Goal: Task Accomplishment & Management: Manage account settings

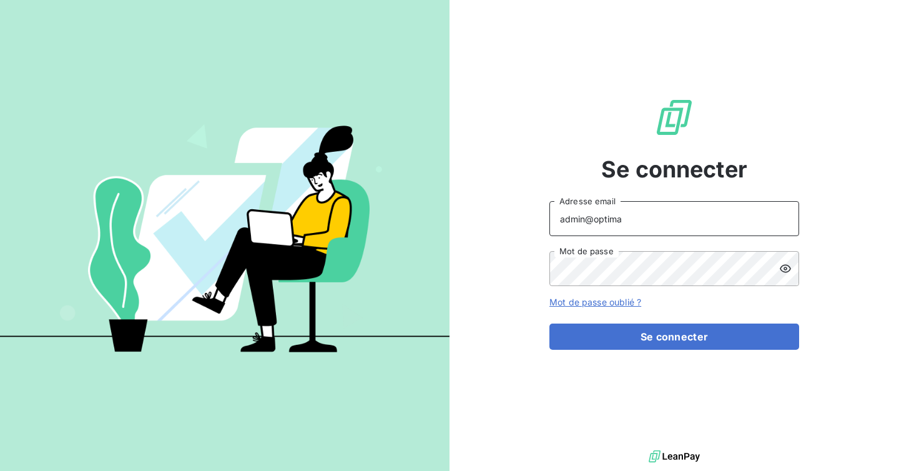
click at [695, 224] on input "admin@optima" at bounding box center [674, 218] width 250 height 35
type input "admin@actasas"
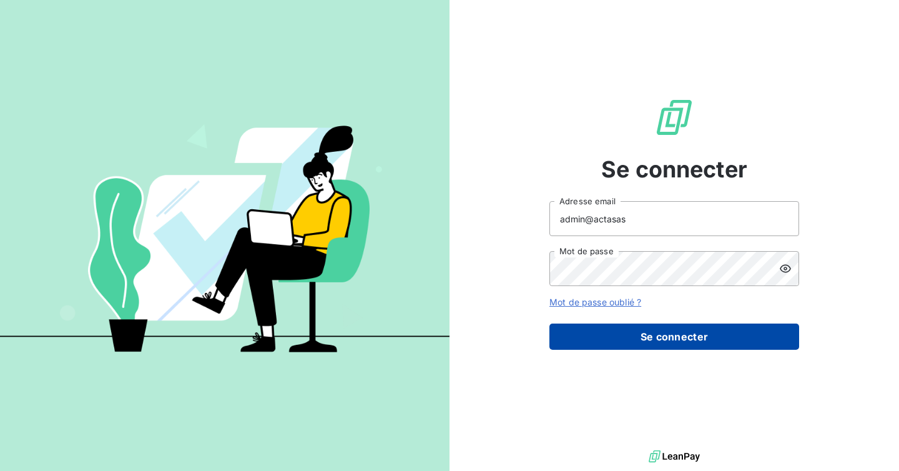
click at [665, 326] on button "Se connecter" at bounding box center [674, 336] width 250 height 26
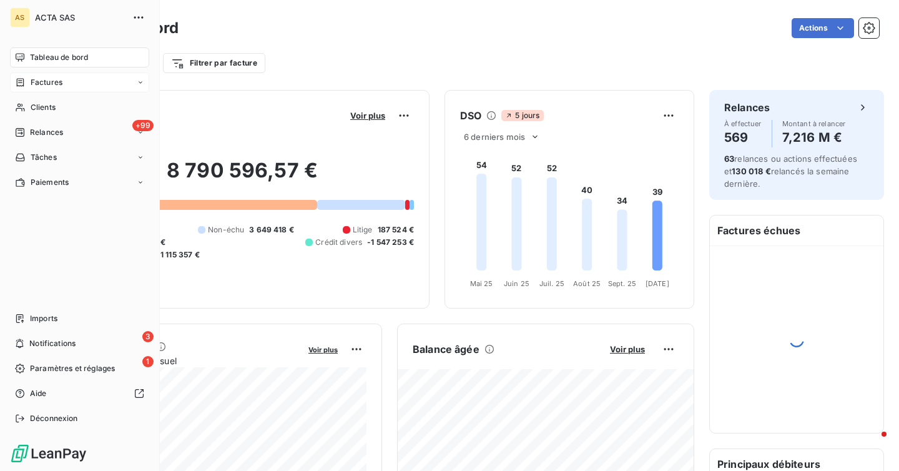
click at [57, 81] on span "Factures" at bounding box center [47, 82] width 32 height 11
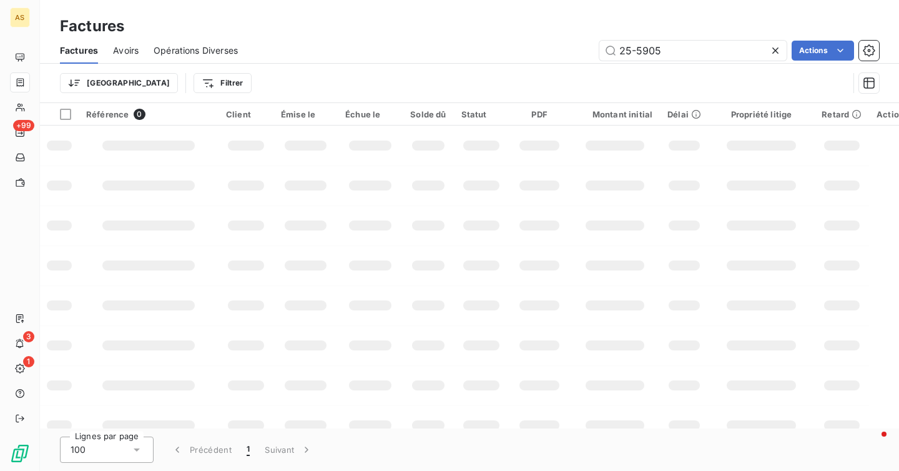
click at [776, 55] on icon at bounding box center [775, 50] width 12 height 12
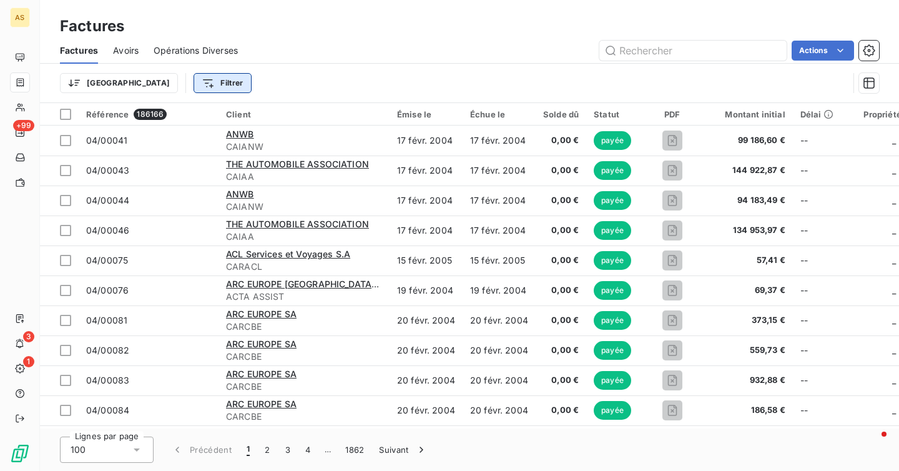
click at [154, 85] on html "AS +99 3 1 Factures Factures Avoirs Opérations Diverses Actions Trier Filtrer R…" at bounding box center [449, 235] width 899 height 471
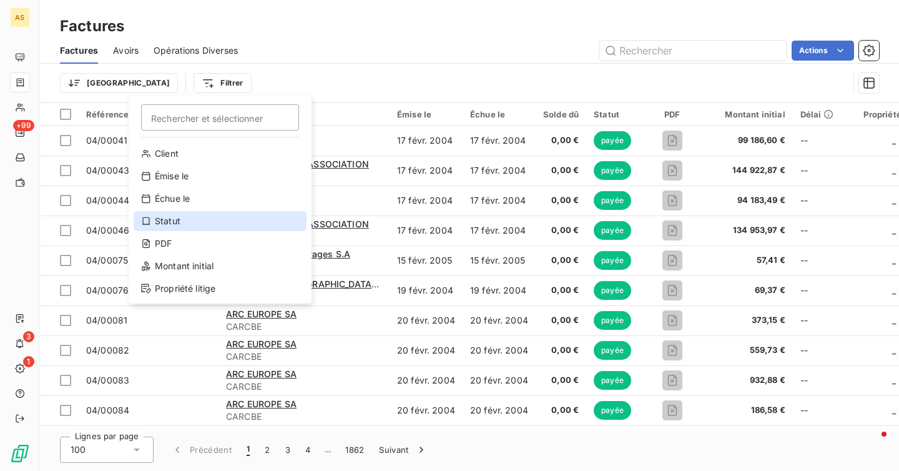
click at [192, 225] on div "Statut" at bounding box center [220, 221] width 173 height 20
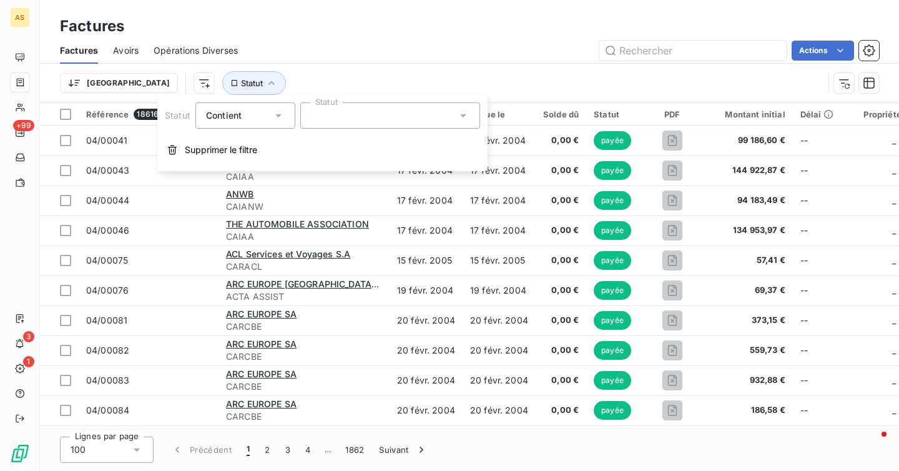
click at [346, 114] on div at bounding box center [390, 115] width 180 height 26
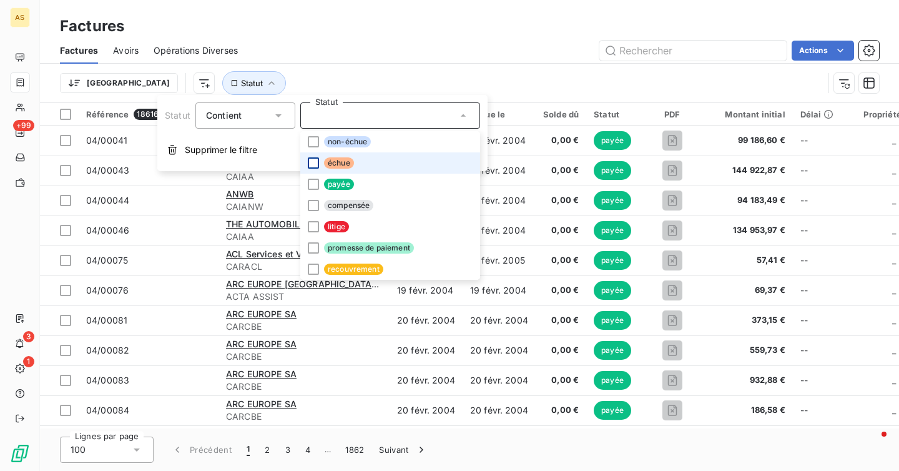
click at [312, 164] on div at bounding box center [313, 162] width 11 height 11
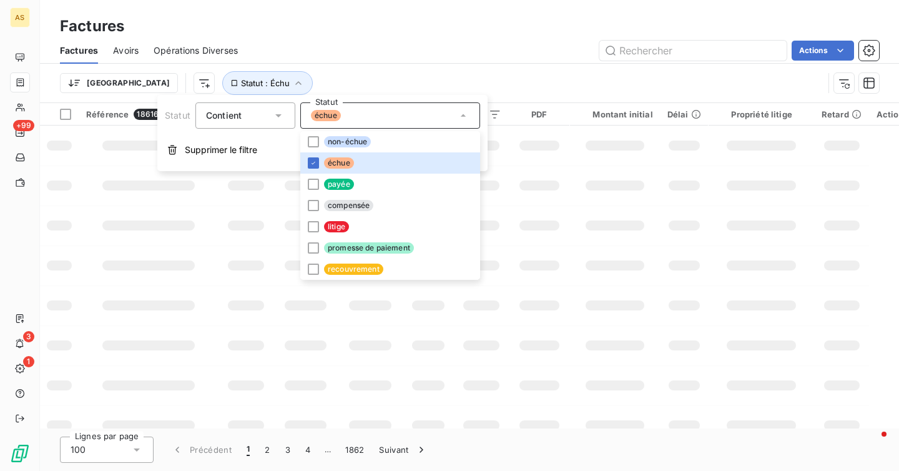
click at [349, 77] on div "Trier Statut : Échu" at bounding box center [441, 83] width 763 height 24
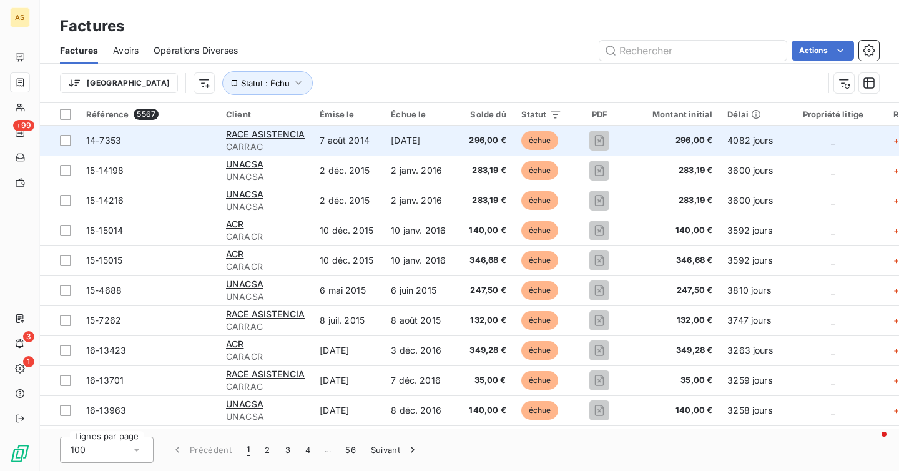
click at [179, 139] on span "14-7353" at bounding box center [148, 140] width 125 height 12
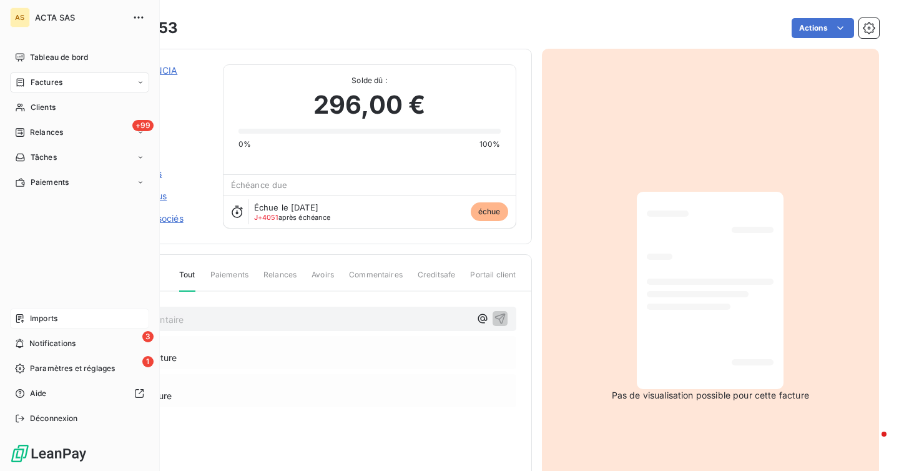
click at [43, 325] on div "Imports" at bounding box center [79, 318] width 139 height 20
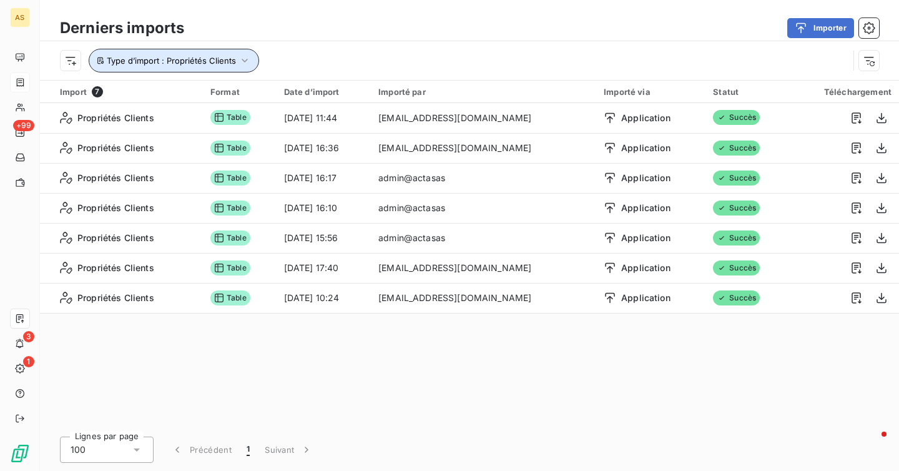
click at [215, 59] on span "Type d’import : Propriétés Clients" at bounding box center [171, 61] width 129 height 10
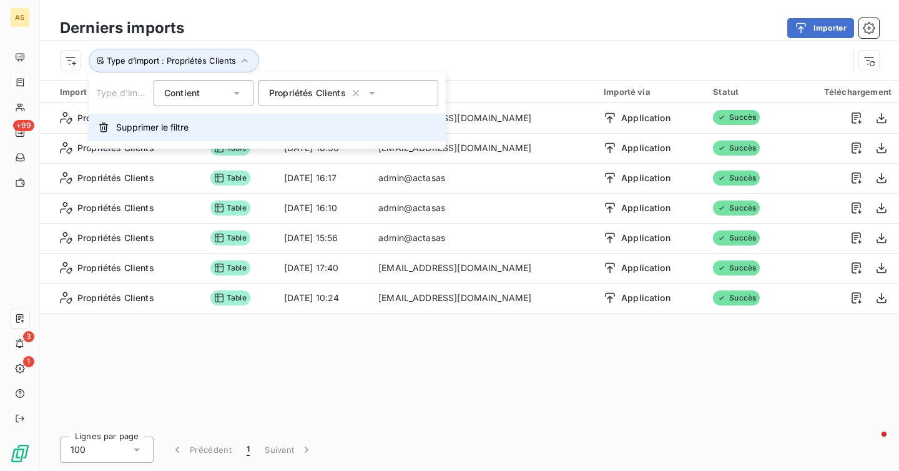
click at [217, 127] on button "Supprimer le filtre" at bounding box center [267, 127] width 357 height 27
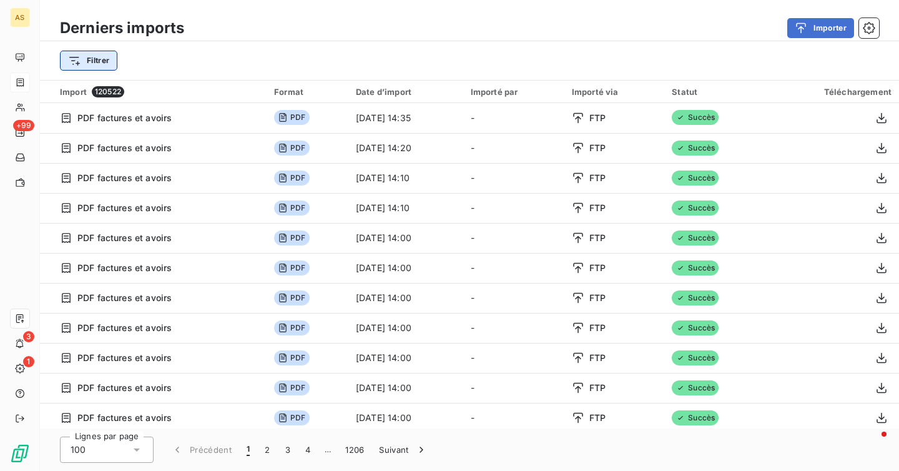
click at [107, 64] on html "AS +99 3 1 Derniers imports Importer Filtrer Import 120522 Format Date d’import…" at bounding box center [449, 235] width 899 height 471
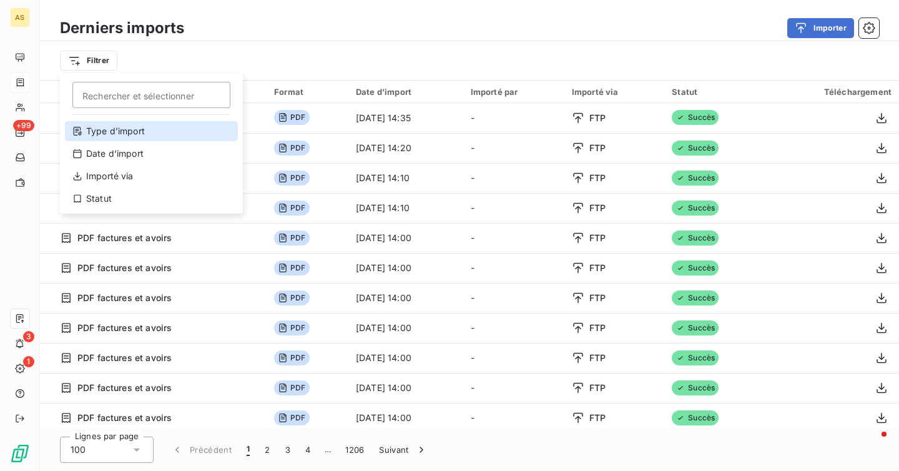
click at [166, 134] on div "Type d’import" at bounding box center [151, 131] width 173 height 20
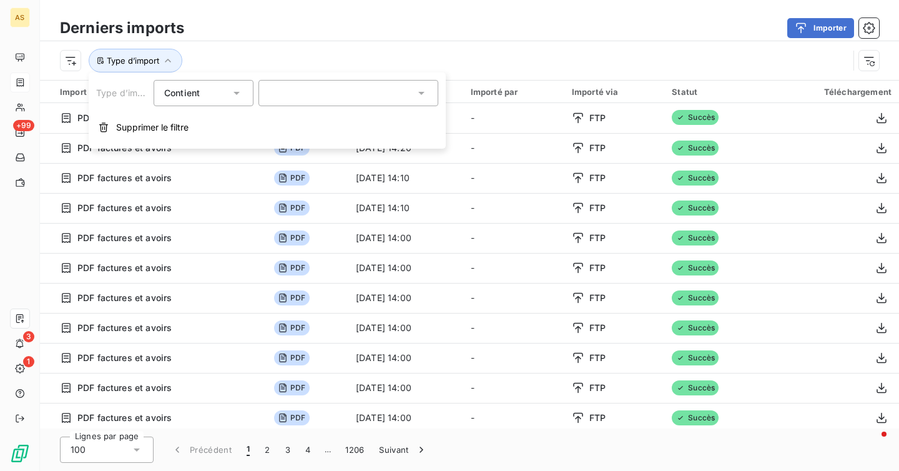
click at [297, 87] on div at bounding box center [348, 93] width 180 height 26
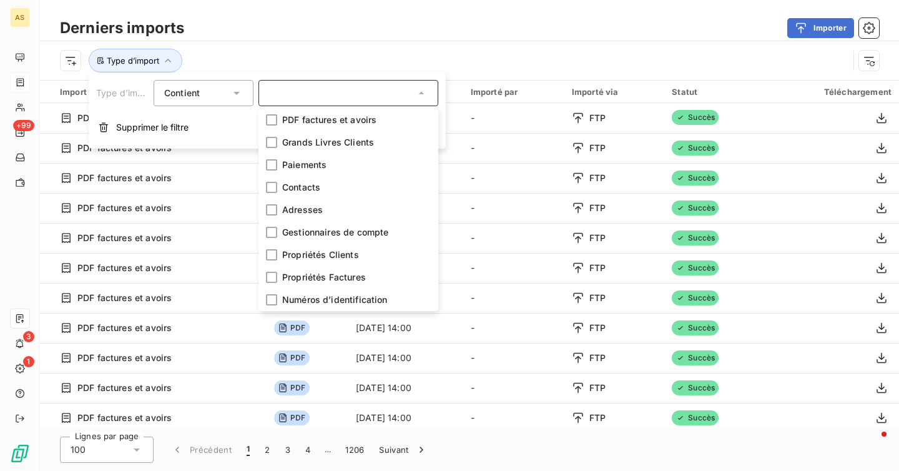
click at [347, 29] on div "Importer" at bounding box center [539, 28] width 680 height 20
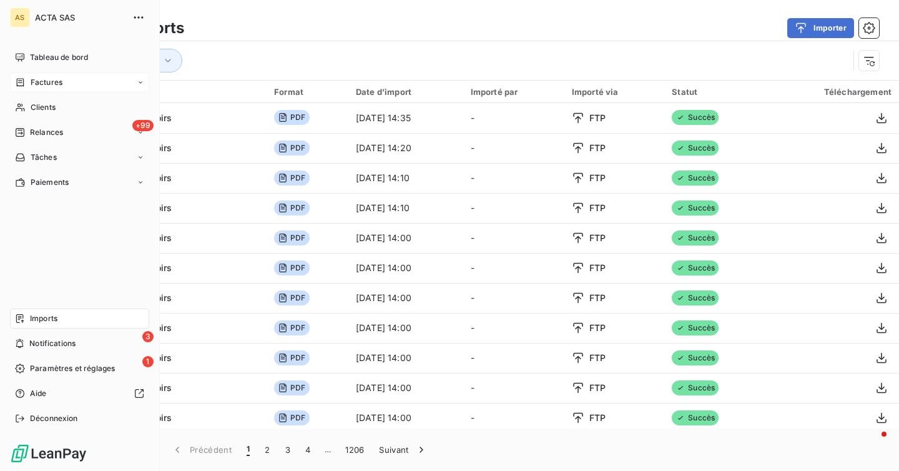
click at [41, 87] on span "Factures" at bounding box center [47, 82] width 32 height 11
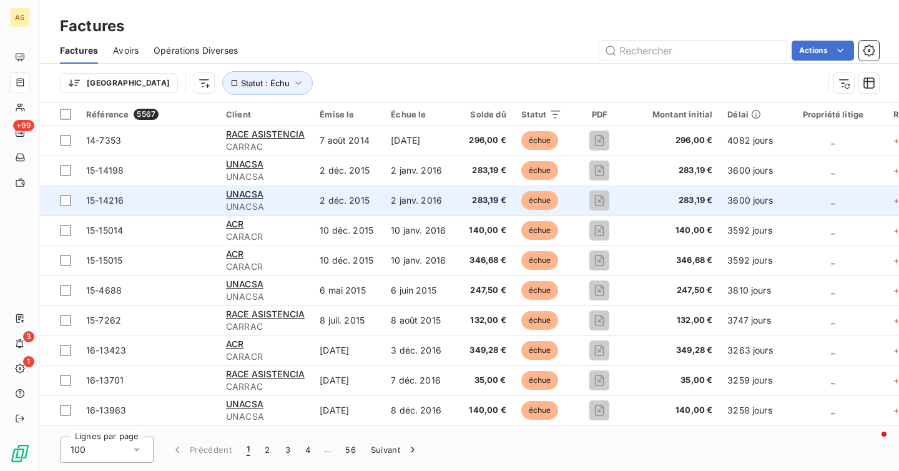
click at [212, 185] on td "15-14216" at bounding box center [149, 200] width 140 height 30
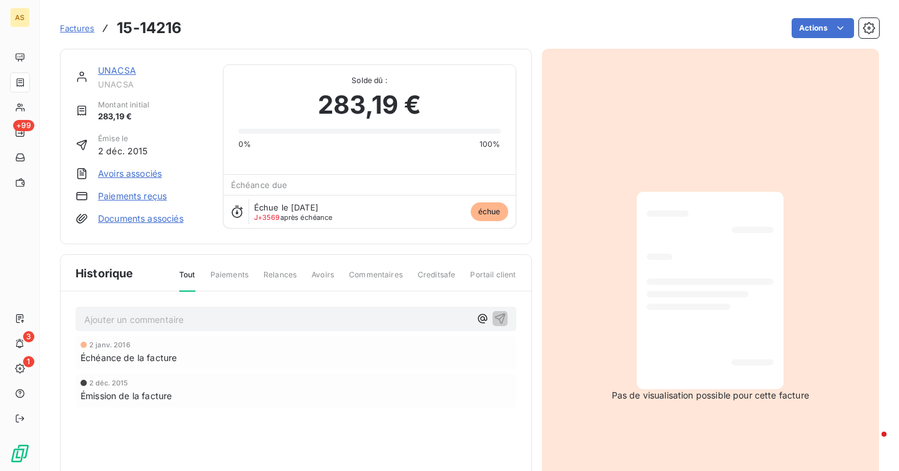
click at [134, 213] on link "Documents associés" at bounding box center [140, 218] width 85 height 12
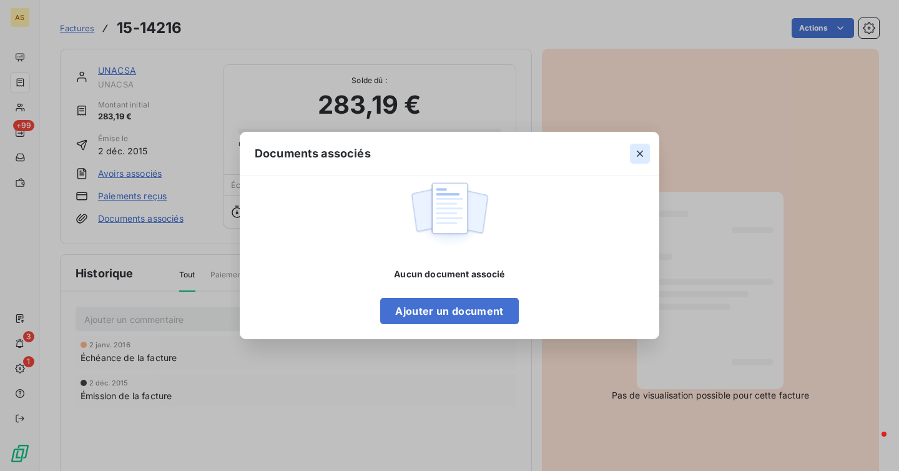
click at [635, 156] on icon "button" at bounding box center [639, 153] width 12 height 12
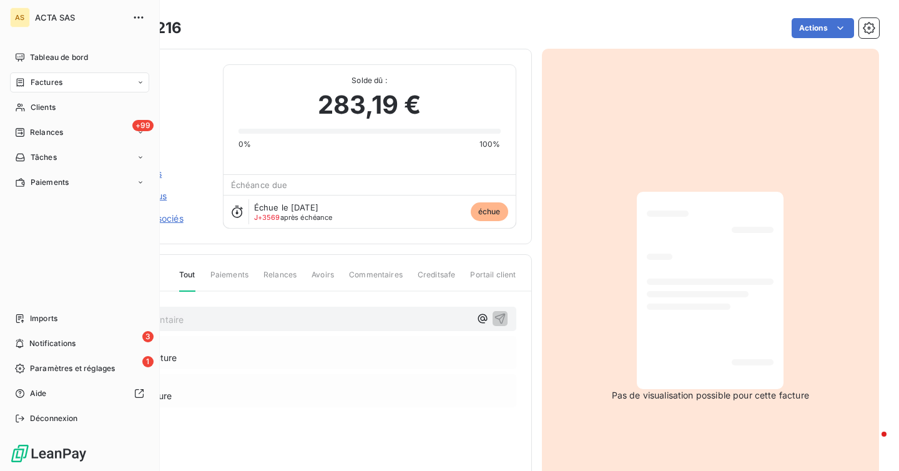
click at [64, 405] on nav "Imports 3 Notifications 1 Paramètres et réglages Aide Déconnexion" at bounding box center [79, 368] width 139 height 120
click at [61, 426] on div "Déconnexion" at bounding box center [79, 418] width 139 height 20
